Goal: Navigation & Orientation: Understand site structure

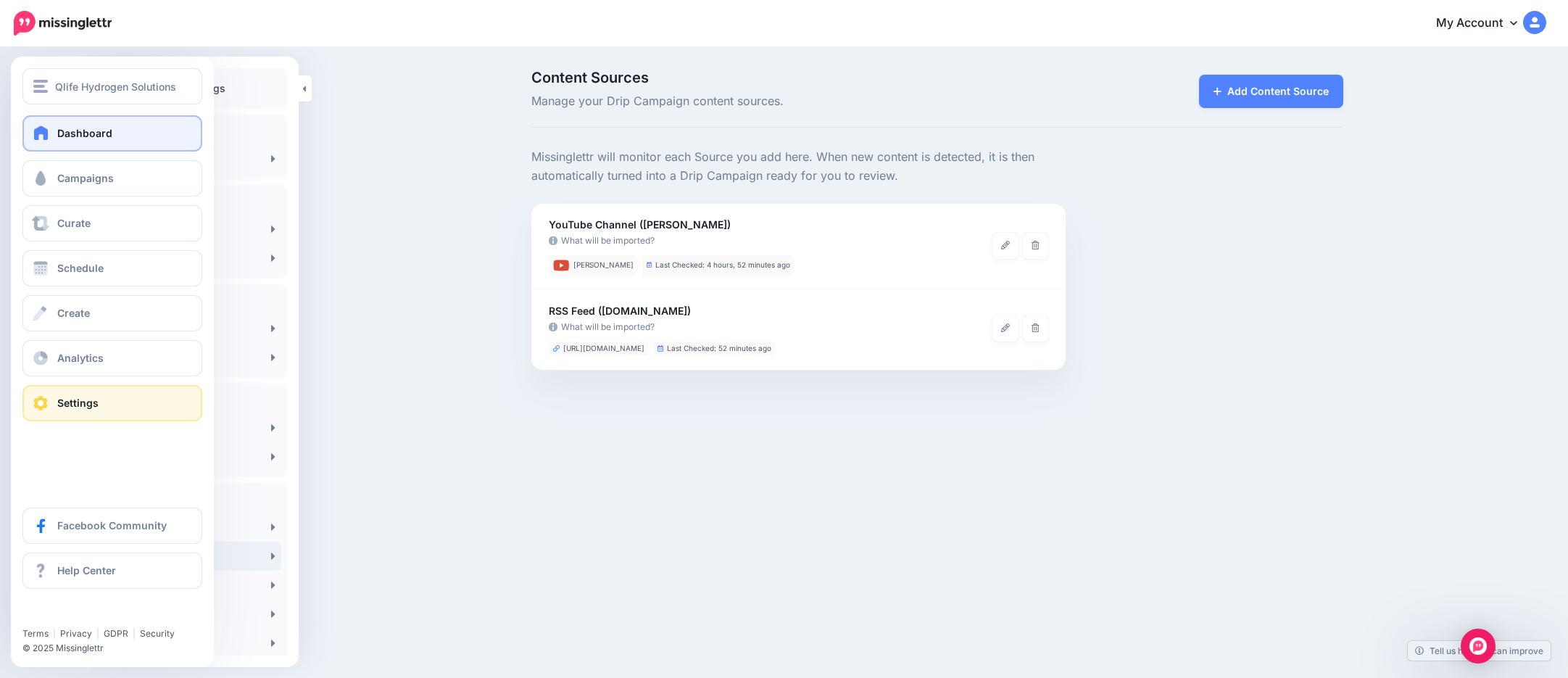
click at [132, 136] on link "Dashboard" at bounding box center [112, 133] width 179 height 36
click at [120, 168] on link "Campaigns" at bounding box center [112, 179] width 179 height 36
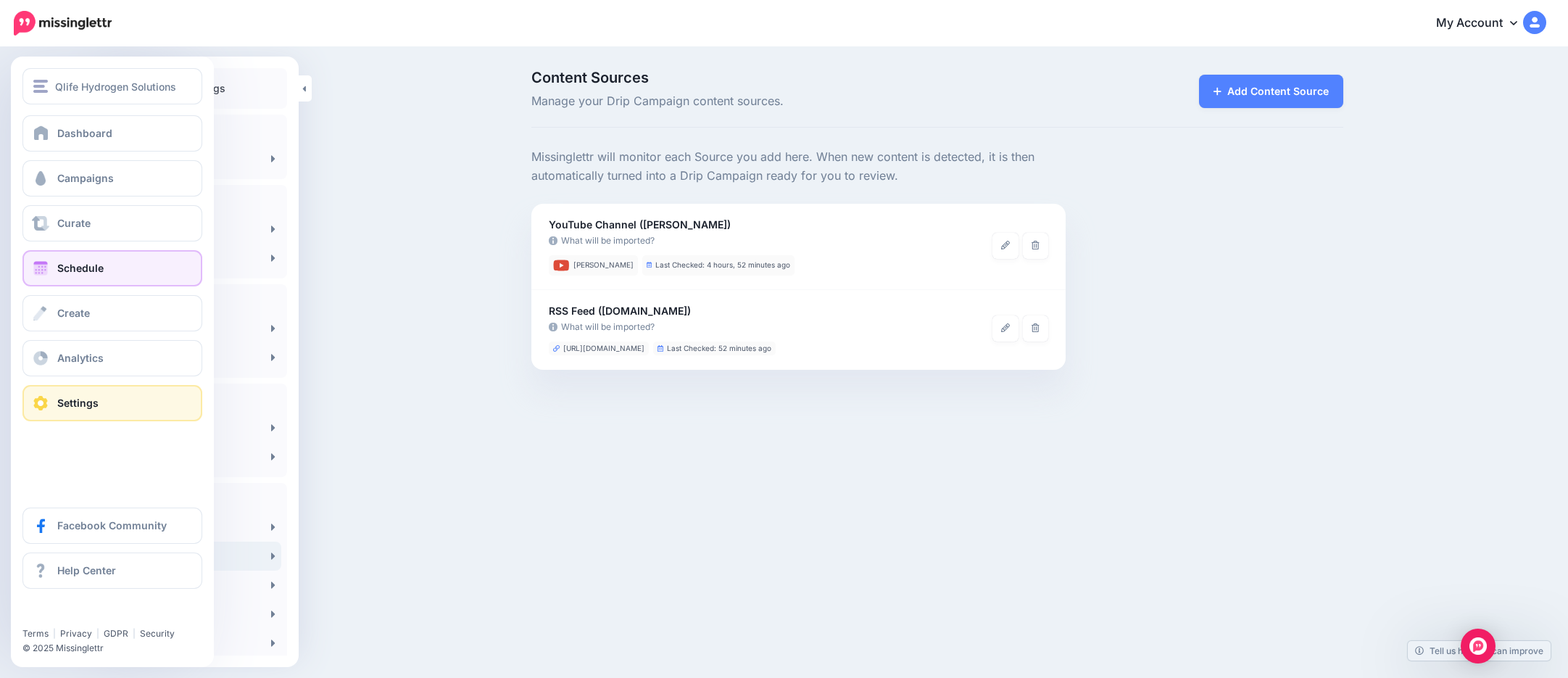
click at [109, 258] on link "Schedule" at bounding box center [112, 268] width 179 height 36
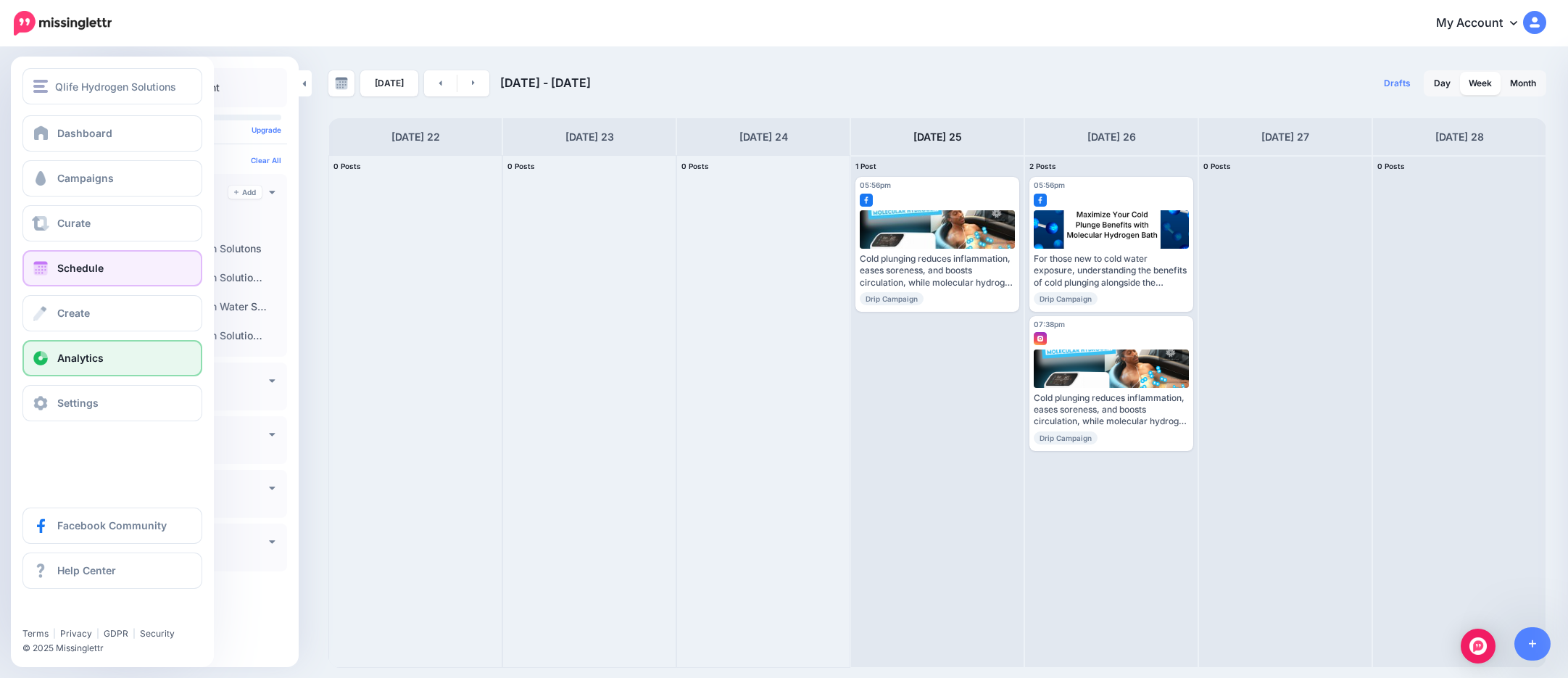
click at [82, 364] on link "Analytics" at bounding box center [112, 358] width 179 height 36
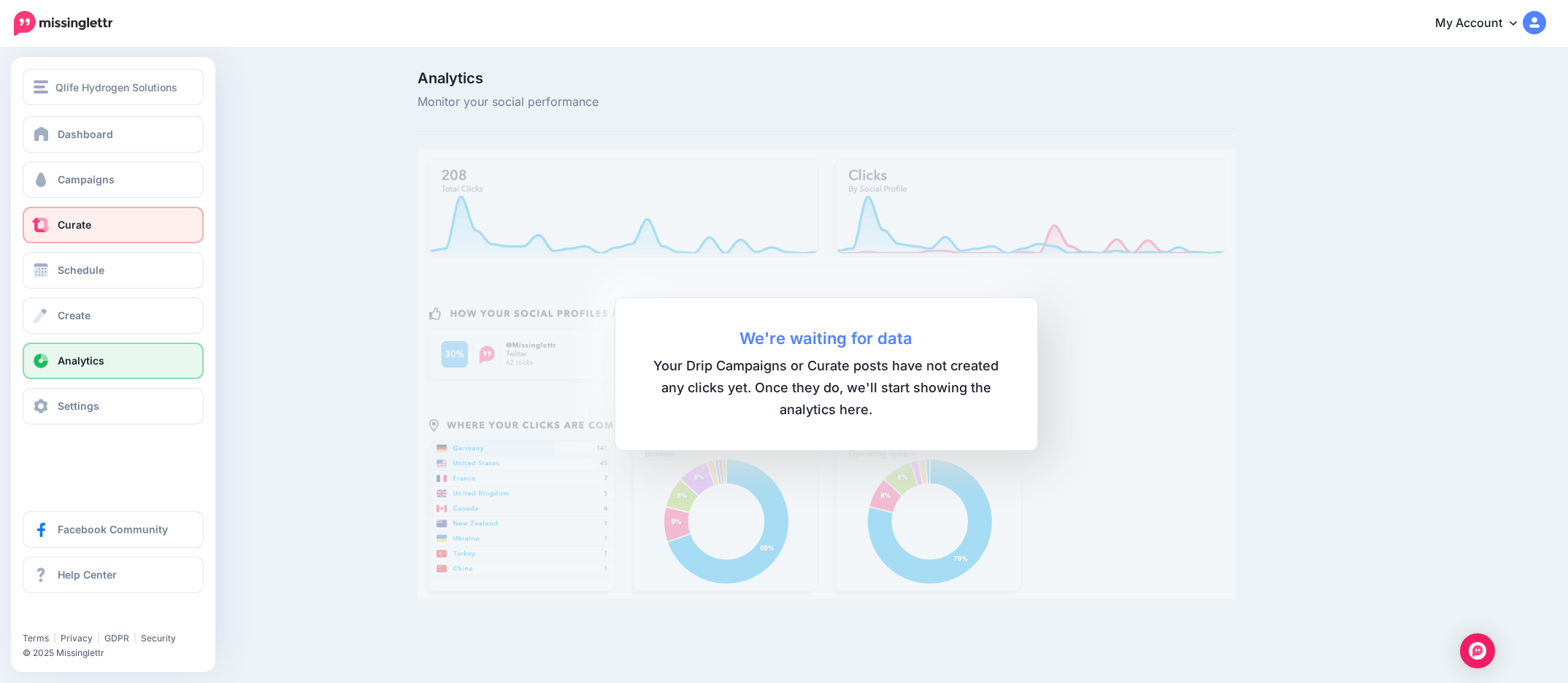
click at [95, 224] on link "Curate" at bounding box center [113, 225] width 181 height 36
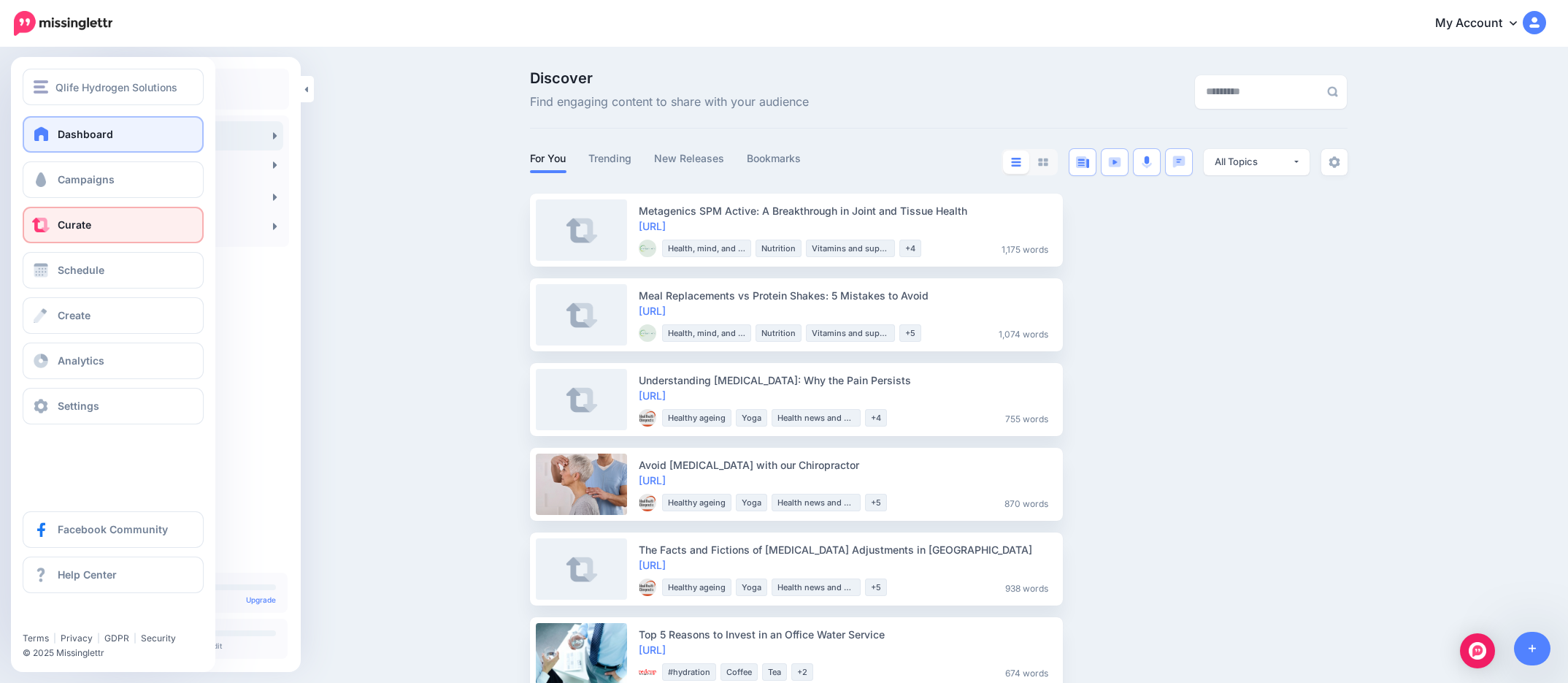
click at [62, 141] on link "Dashboard" at bounding box center [113, 134] width 181 height 36
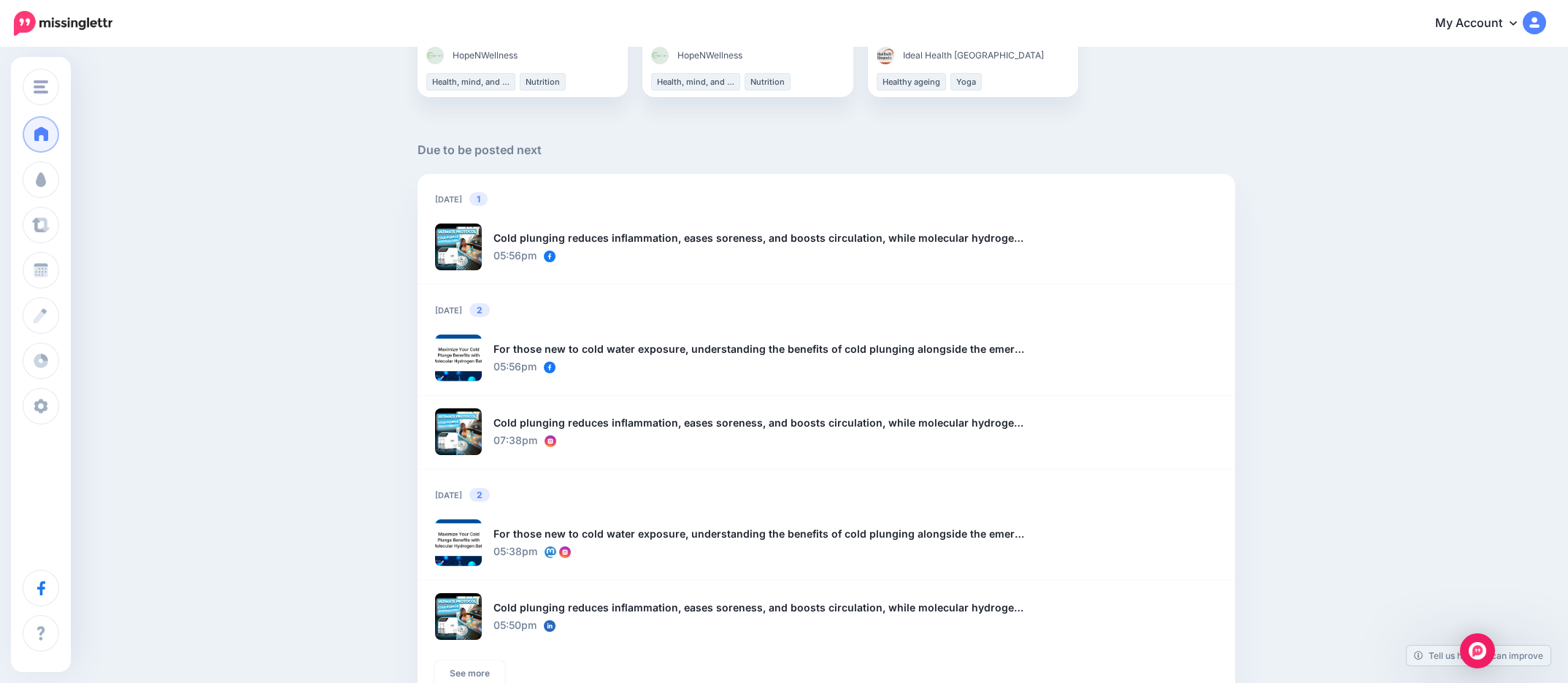
scroll to position [1063, 0]
